Goal: Task Accomplishment & Management: Manage account settings

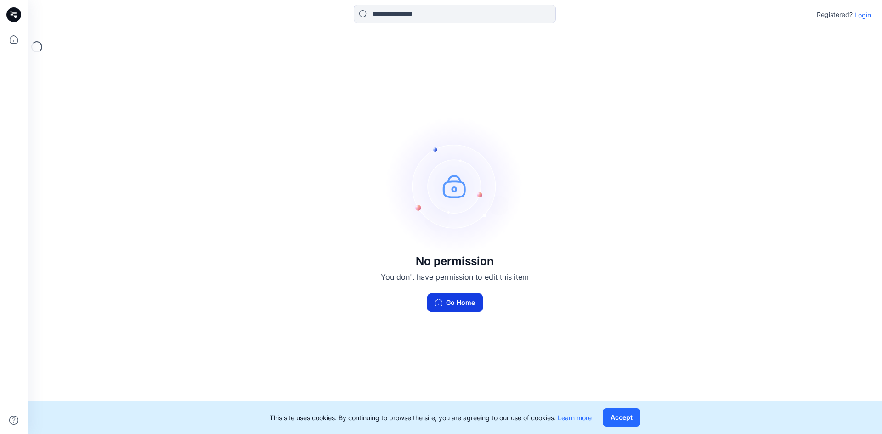
click at [433, 298] on button "Go Home" at bounding box center [455, 302] width 56 height 18
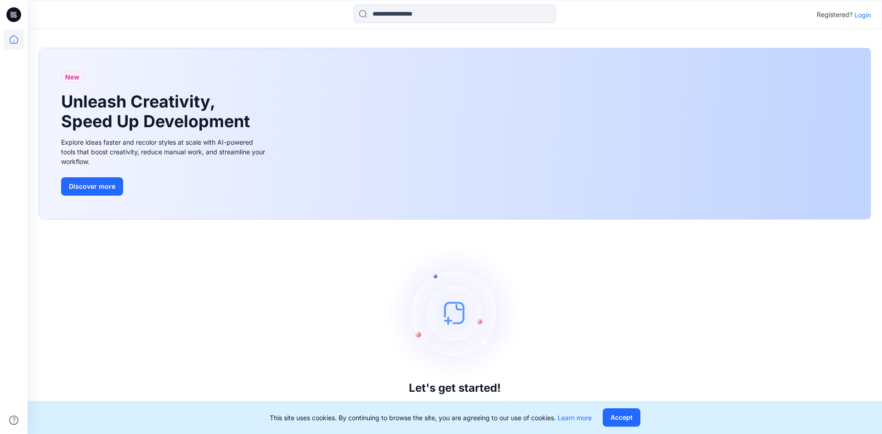
click at [14, 10] on icon at bounding box center [13, 14] width 15 height 15
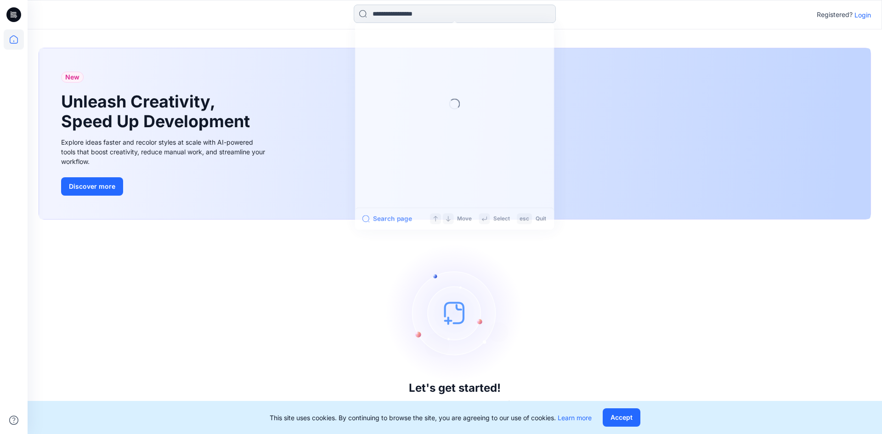
click at [365, 16] on input at bounding box center [455, 14] width 202 height 18
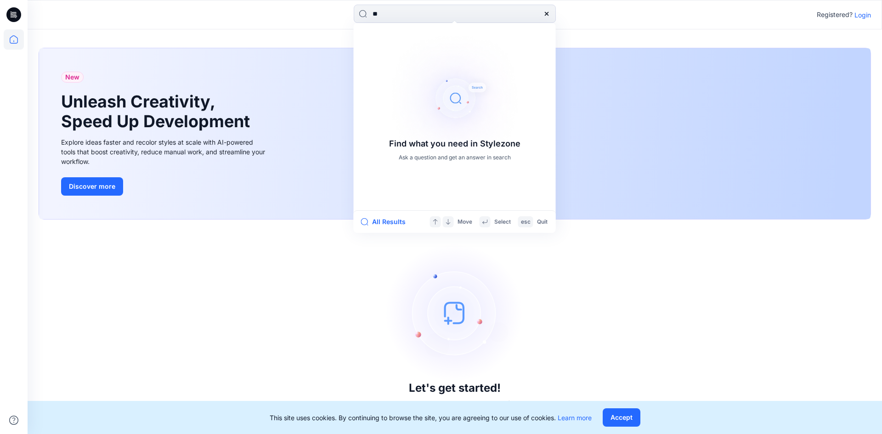
type input "**"
click at [460, 106] on img at bounding box center [454, 98] width 147 height 147
click at [859, 17] on p "Login" at bounding box center [862, 15] width 17 height 10
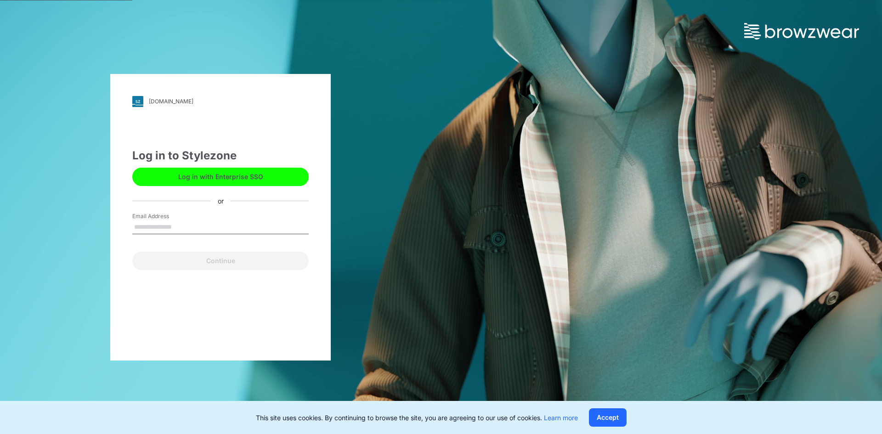
type input "**********"
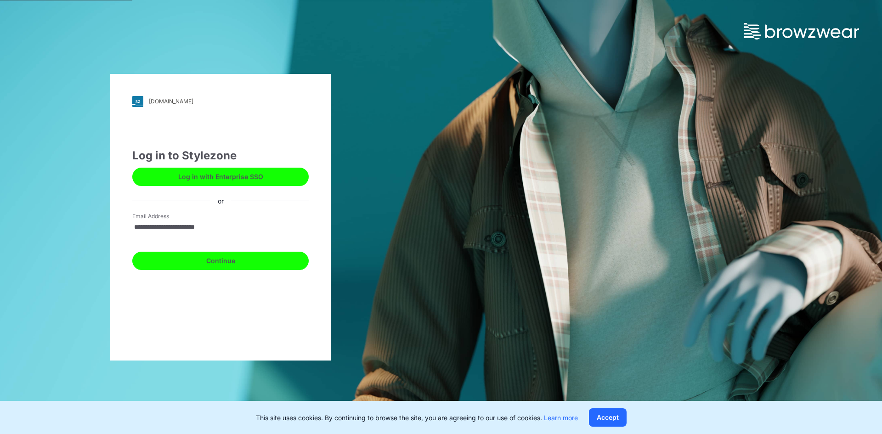
click at [187, 260] on button "Continue" at bounding box center [220, 261] width 176 height 18
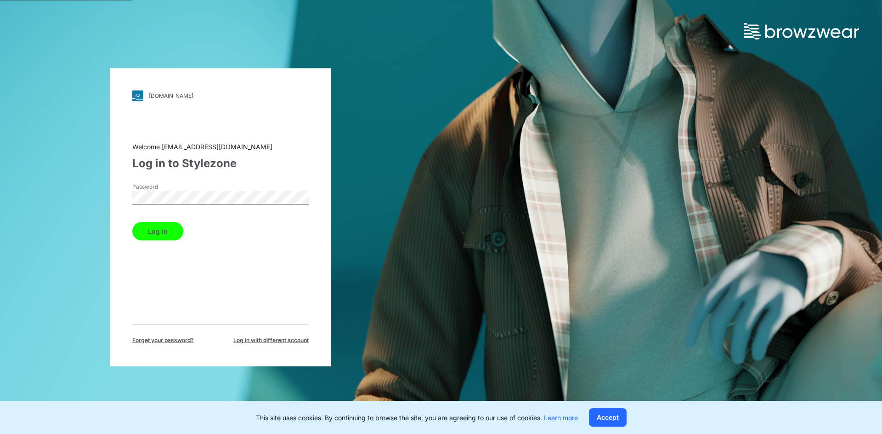
click at [152, 233] on button "Log in" at bounding box center [157, 231] width 51 height 18
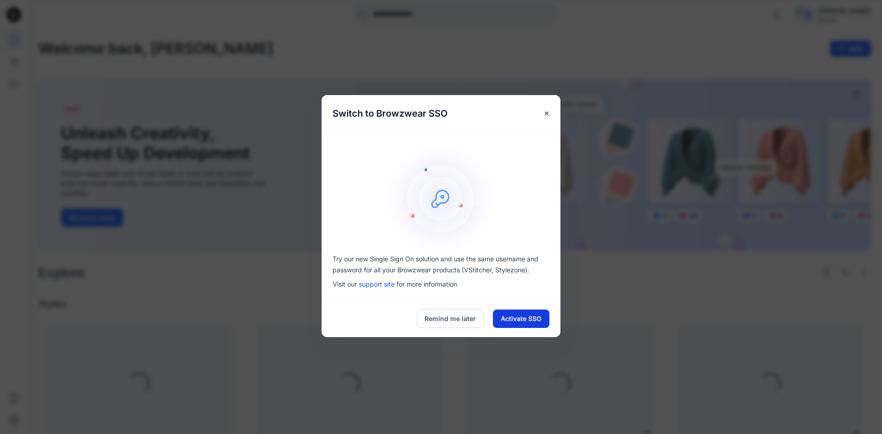
click at [510, 317] on button "Activate SSO" at bounding box center [521, 318] width 56 height 18
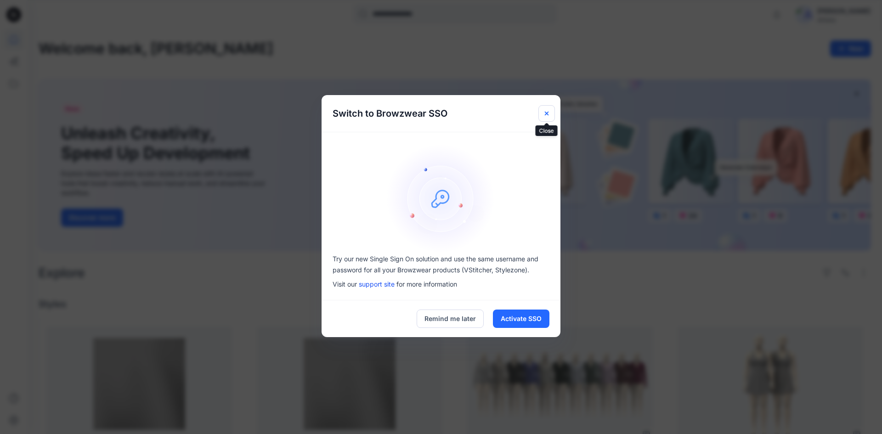
click at [544, 116] on icon "Close" at bounding box center [546, 113] width 7 height 7
